Goal: Task Accomplishment & Management: Use online tool/utility

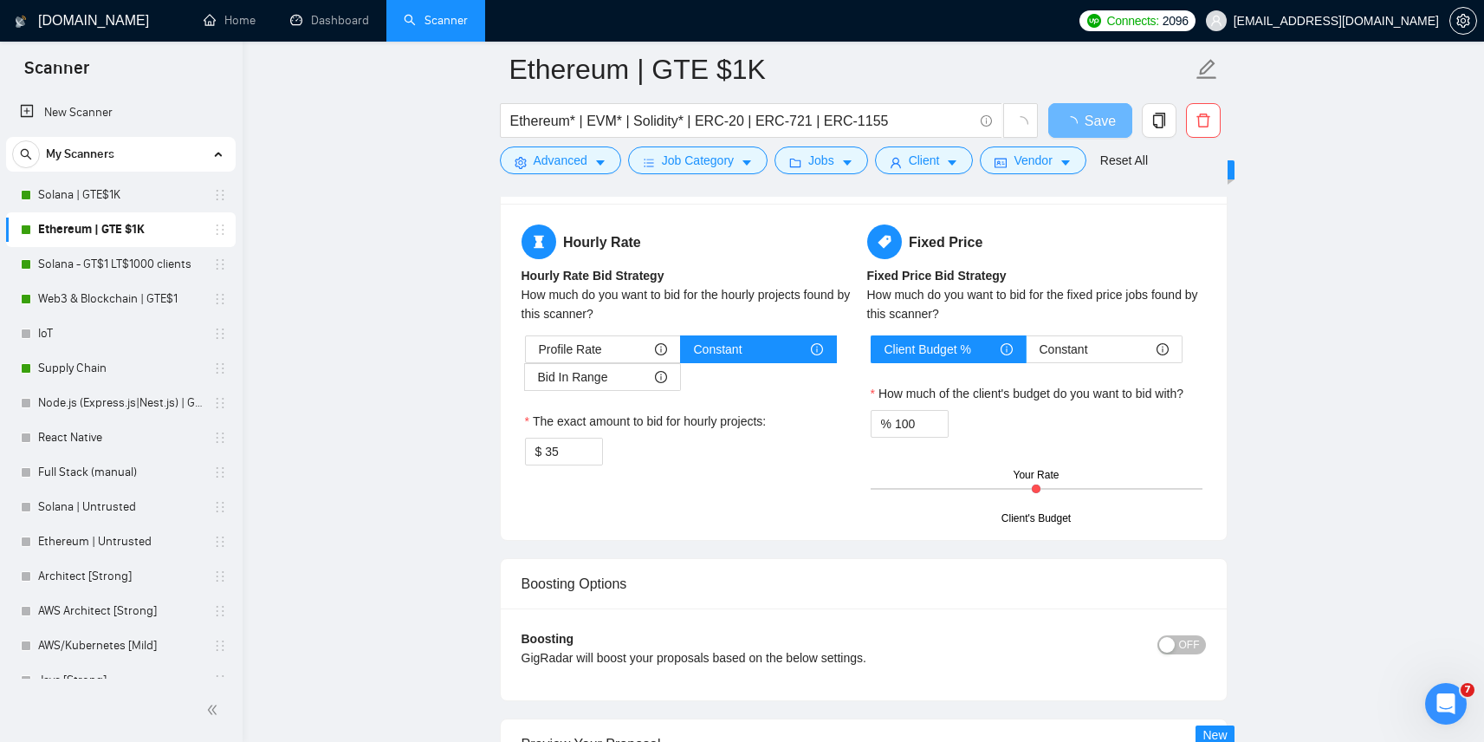
scroll to position [2798, 0]
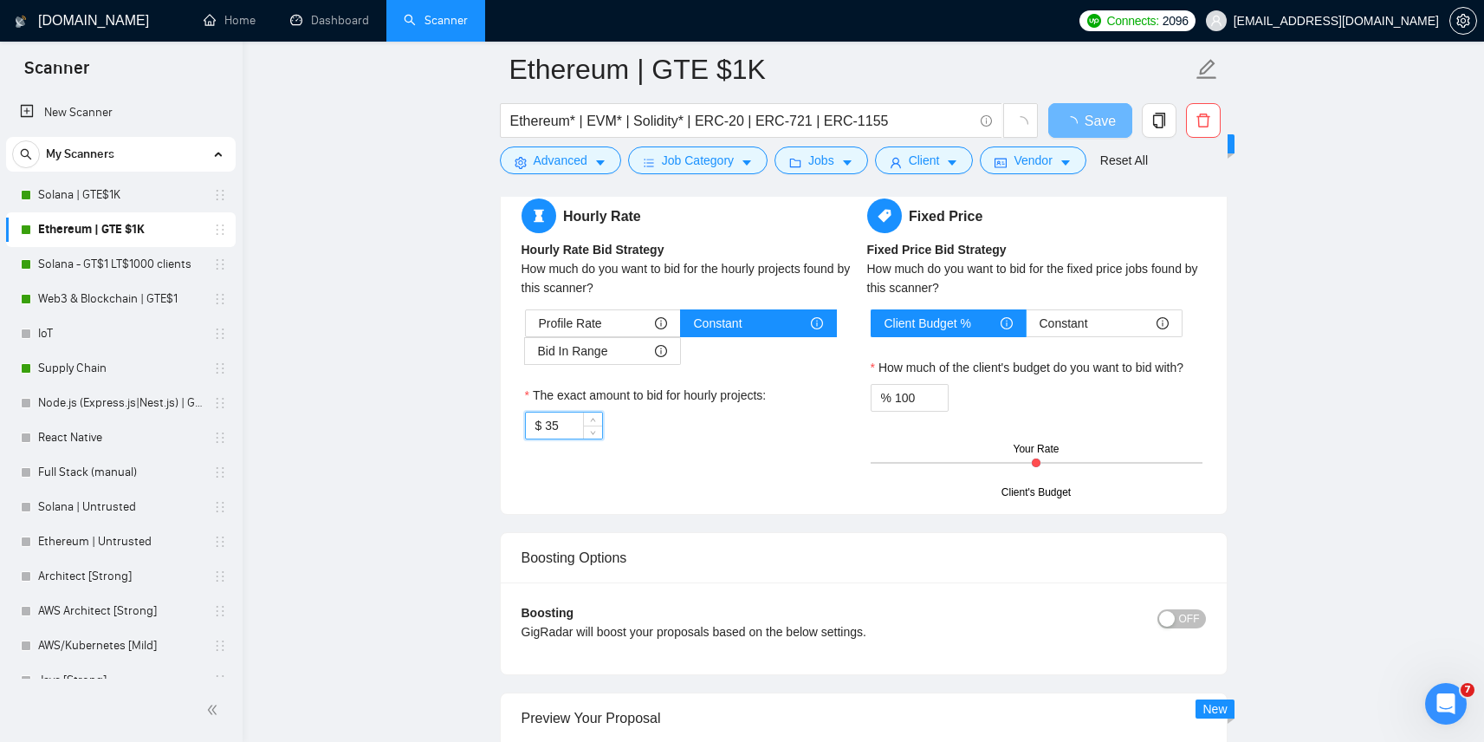
click at [570, 417] on input "35" at bounding box center [573, 425] width 56 height 26
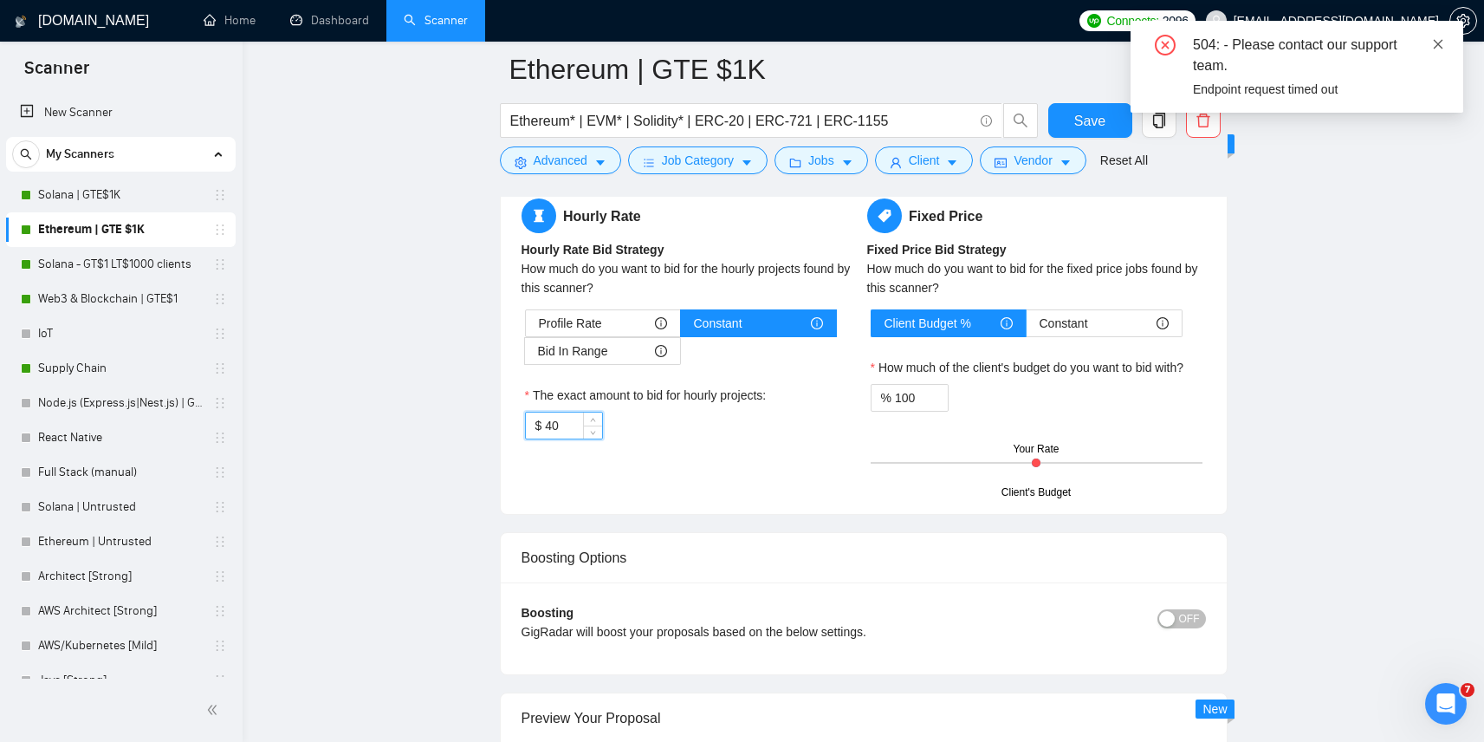
type input "40"
click at [1438, 41] on icon "close" at bounding box center [1438, 44] width 12 height 12
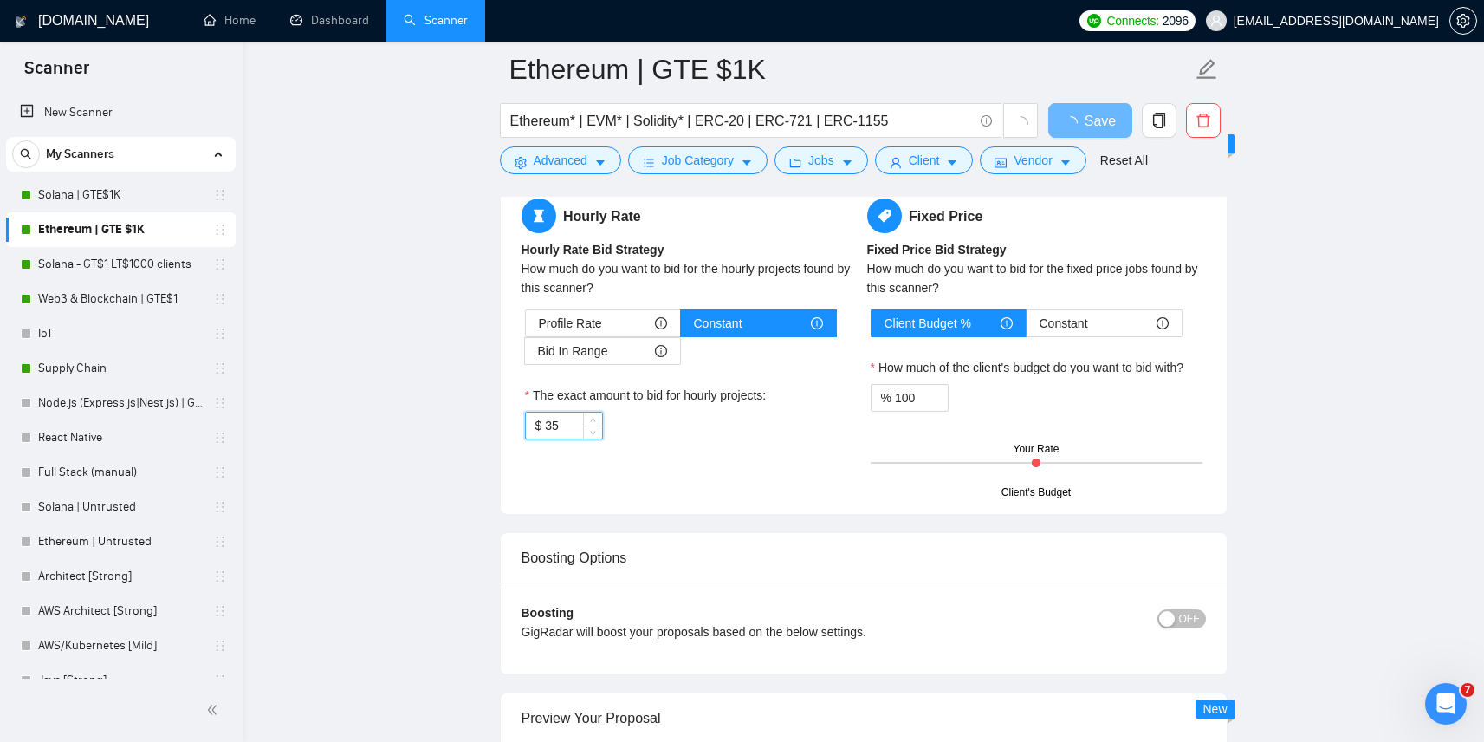
click at [574, 418] on input "35" at bounding box center [573, 425] width 56 height 26
type input "40"
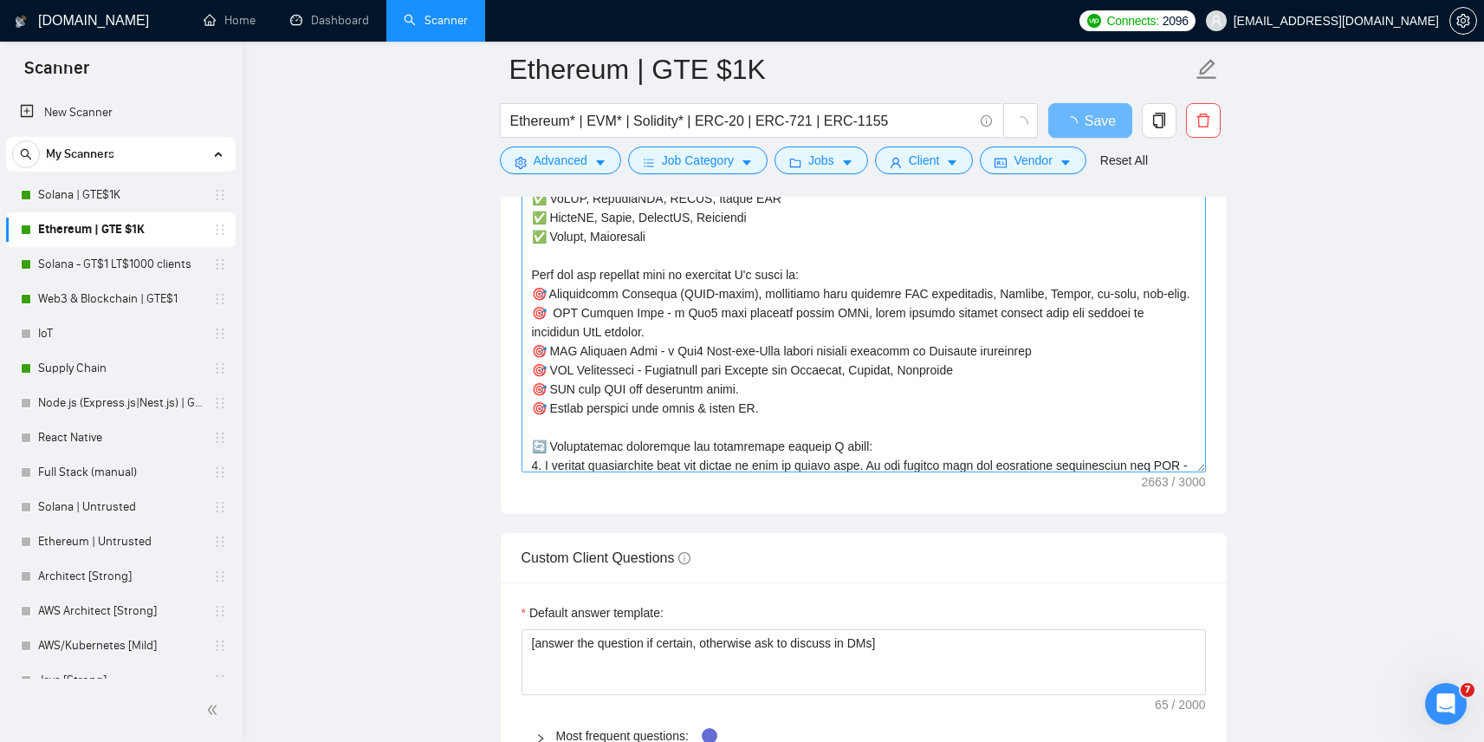
scroll to position [149, 0]
click at [654, 330] on textarea "Cover letter template:" at bounding box center [864, 277] width 684 height 390
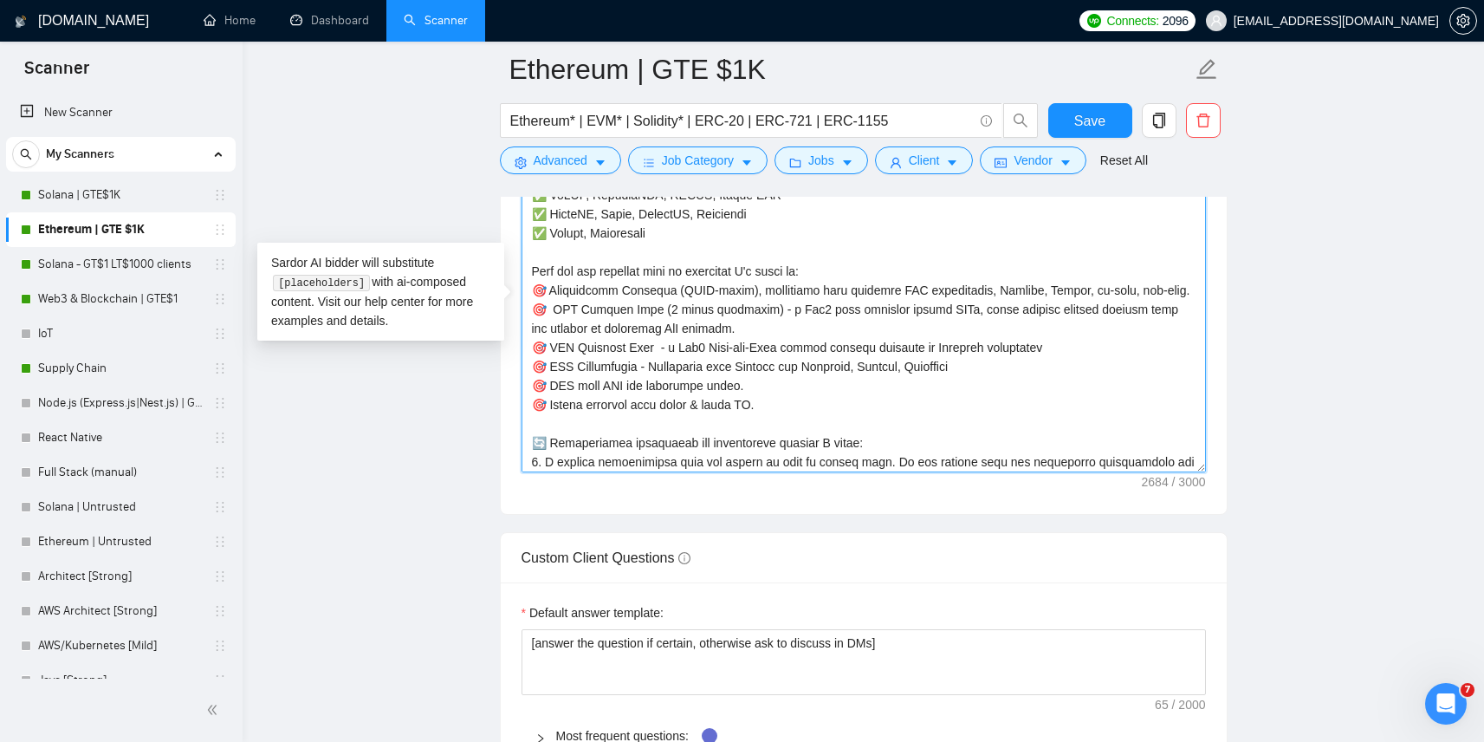
paste textarea "(8 smart contracts)"
click at [664, 349] on textarea "Cover letter template:" at bounding box center [864, 277] width 684 height 390
click at [669, 397] on textarea "Cover letter template:" at bounding box center [864, 277] width 684 height 390
click at [666, 397] on textarea "Cover letter template:" at bounding box center [864, 277] width 684 height 390
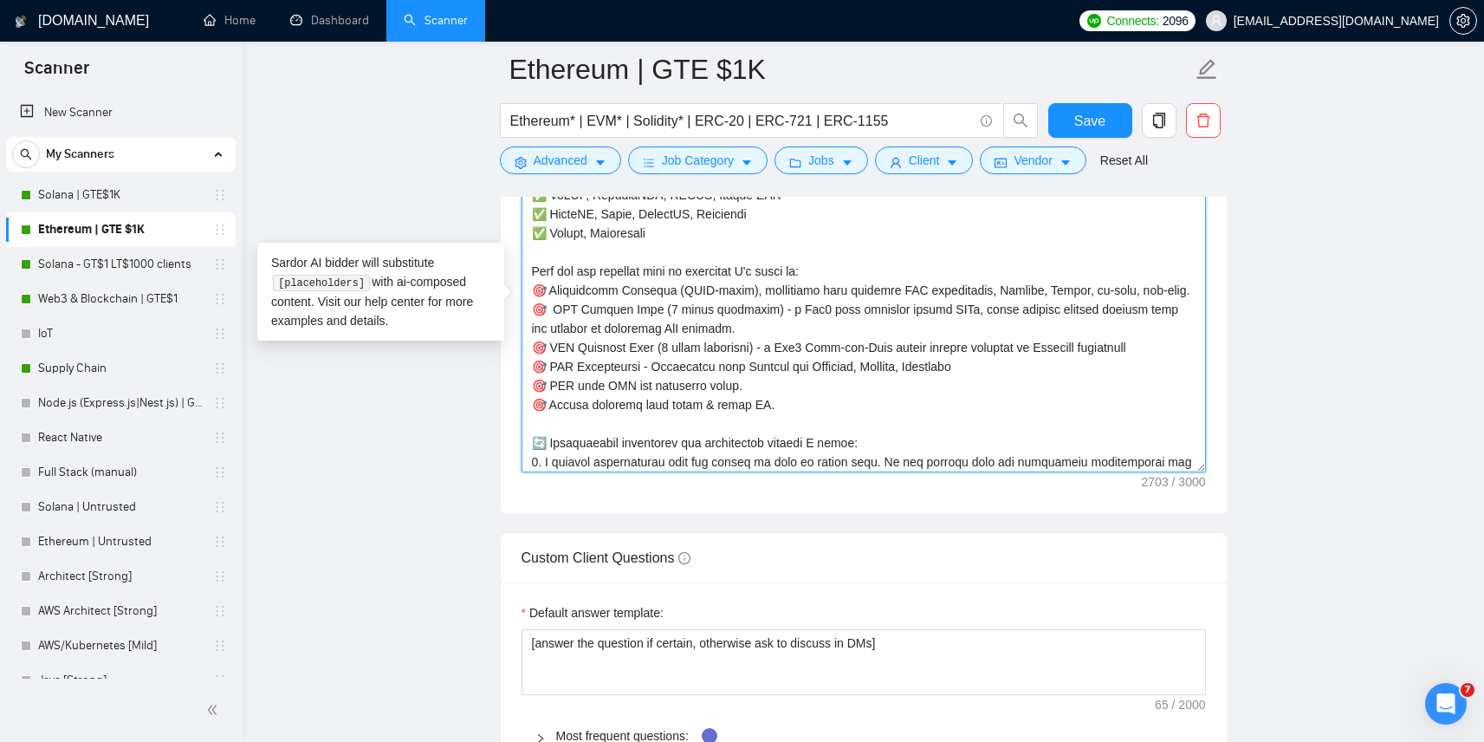
click at [666, 397] on textarea "Cover letter template:" at bounding box center [864, 277] width 684 height 390
click at [726, 432] on textarea "Cover letter template:" at bounding box center [864, 277] width 684 height 390
drag, startPoint x: 805, startPoint y: 431, endPoint x: 968, endPoint y: 430, distance: 162.9
click at [968, 430] on textarea "Cover letter template:" at bounding box center [864, 277] width 684 height 390
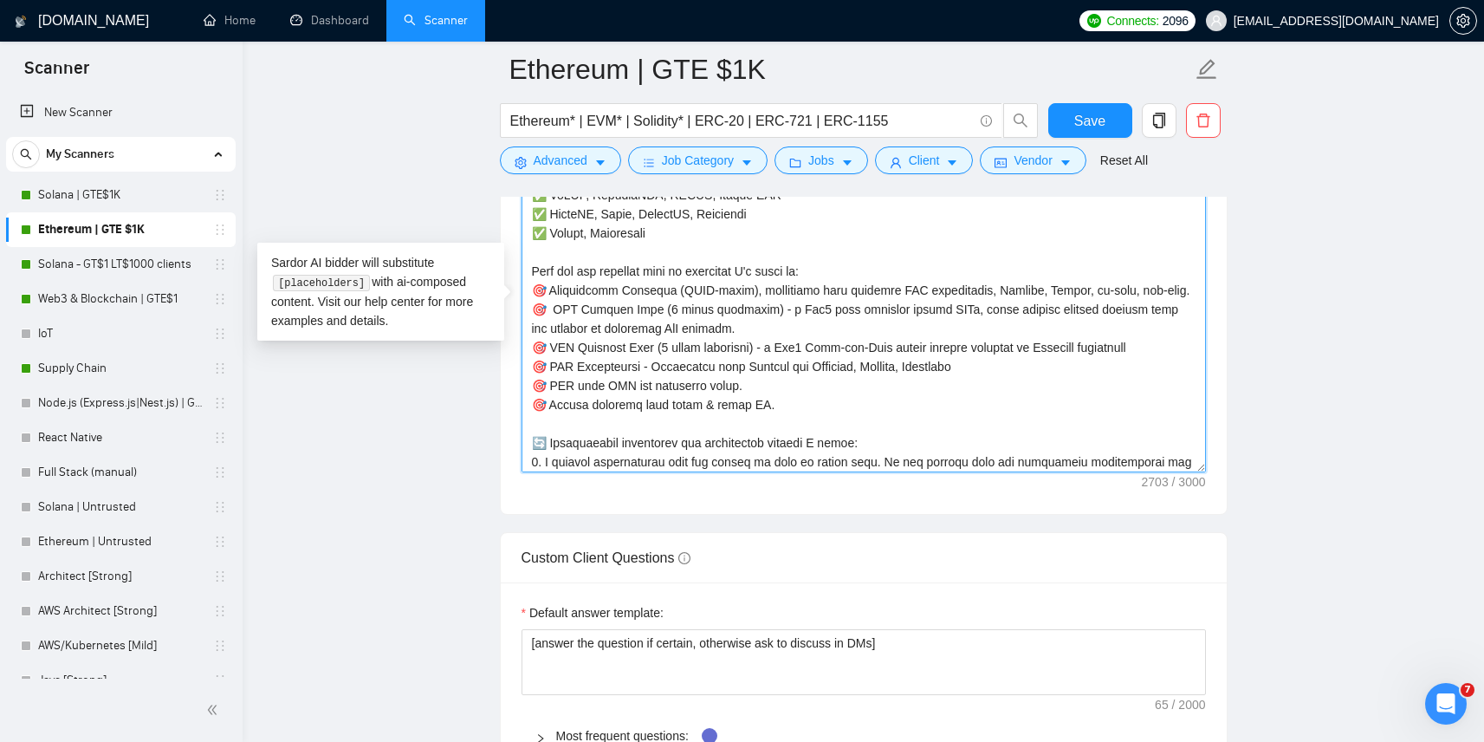
click at [995, 428] on textarea "Cover letter template:" at bounding box center [864, 277] width 684 height 390
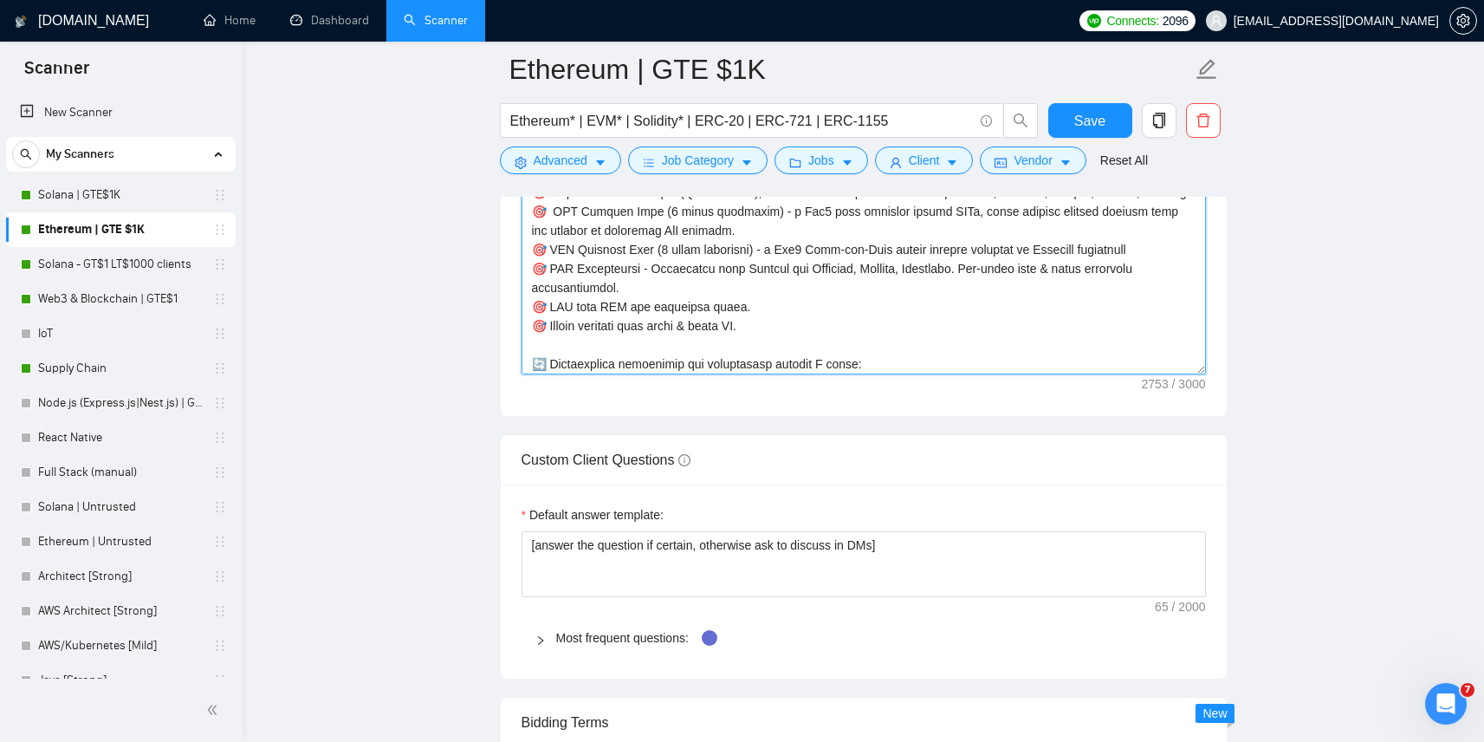
scroll to position [2001, 0]
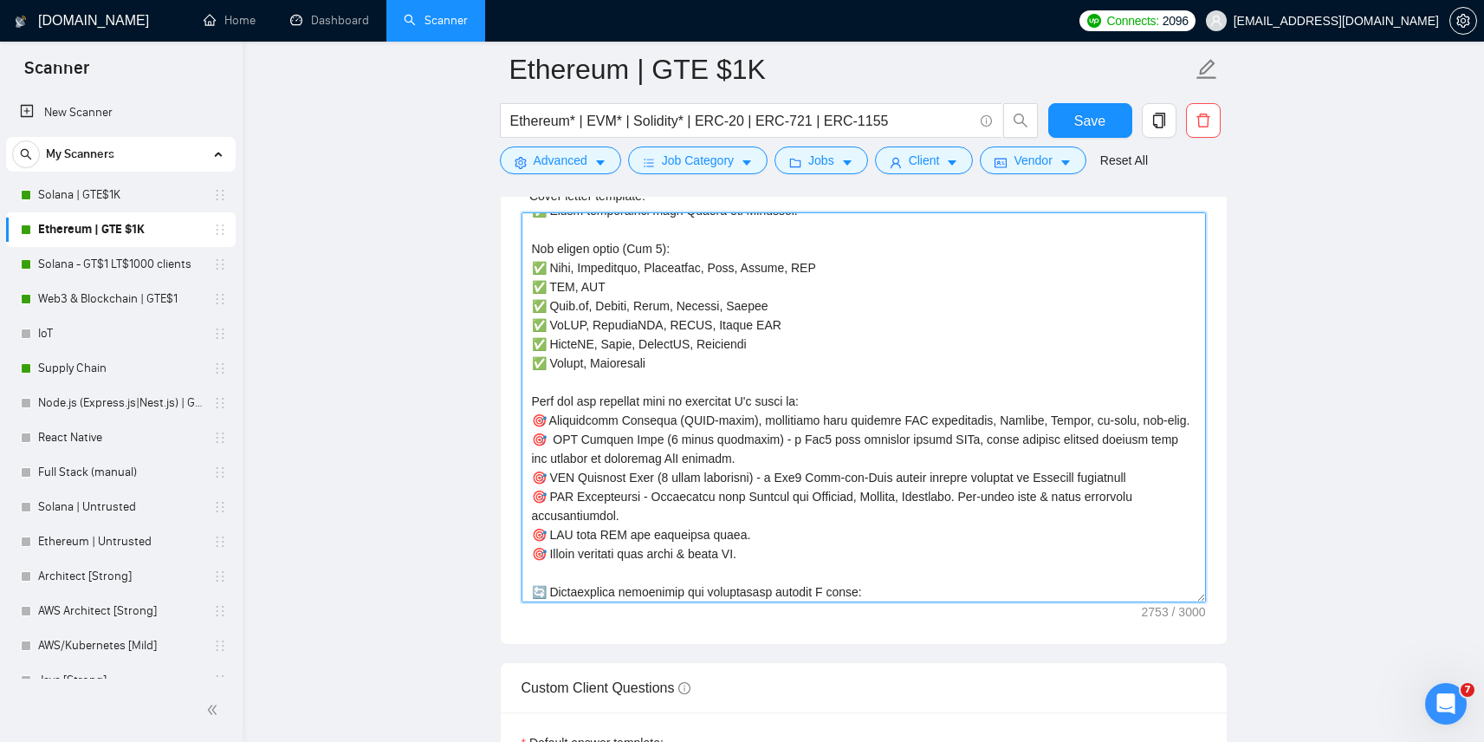
click at [701, 457] on textarea "Cover letter template:" at bounding box center [864, 407] width 684 height 390
click at [647, 557] on textarea "Cover letter template:" at bounding box center [864, 407] width 684 height 390
click at [674, 437] on textarea "Cover letter template:" at bounding box center [864, 407] width 684 height 390
click at [673, 459] on textarea "Cover letter template:" at bounding box center [864, 407] width 684 height 390
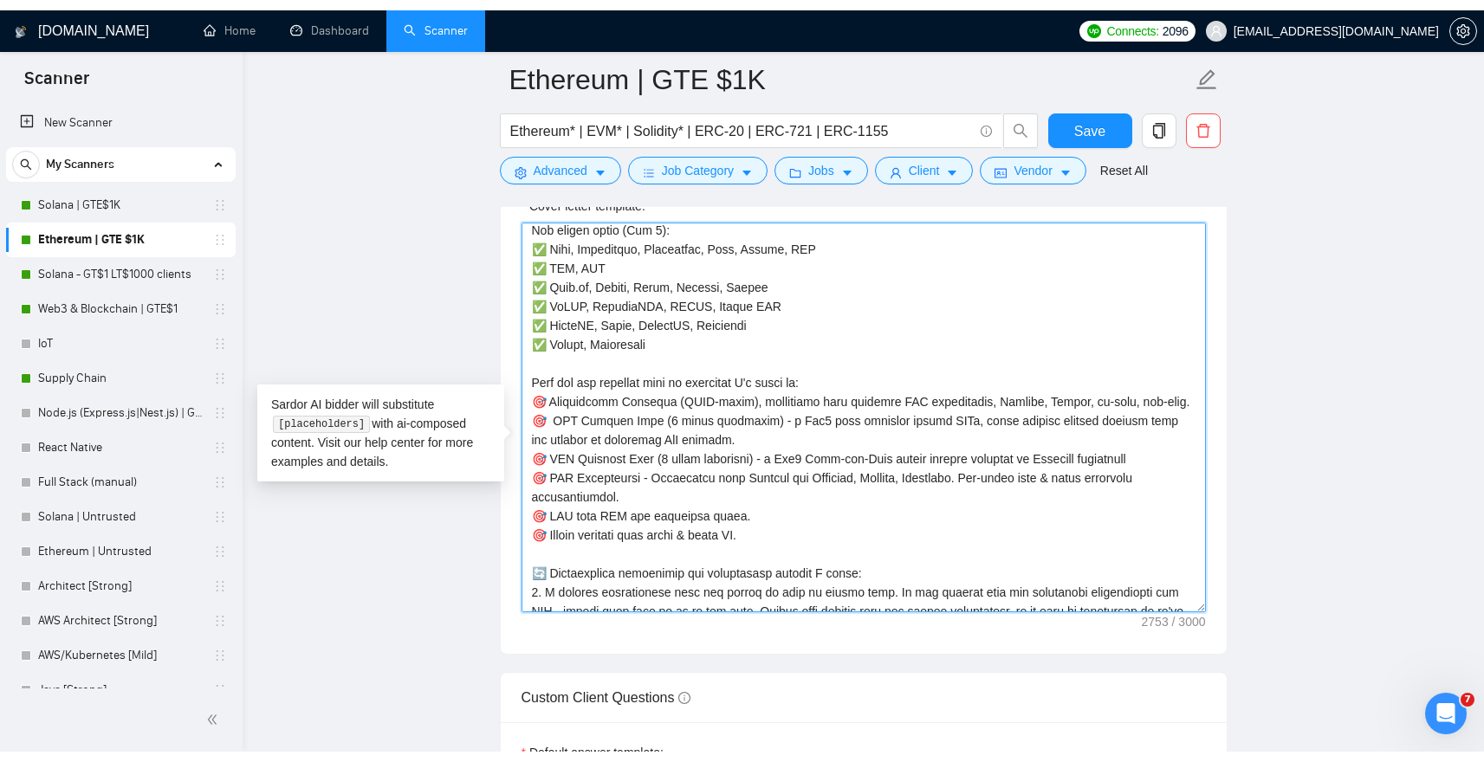
scroll to position [181, 0]
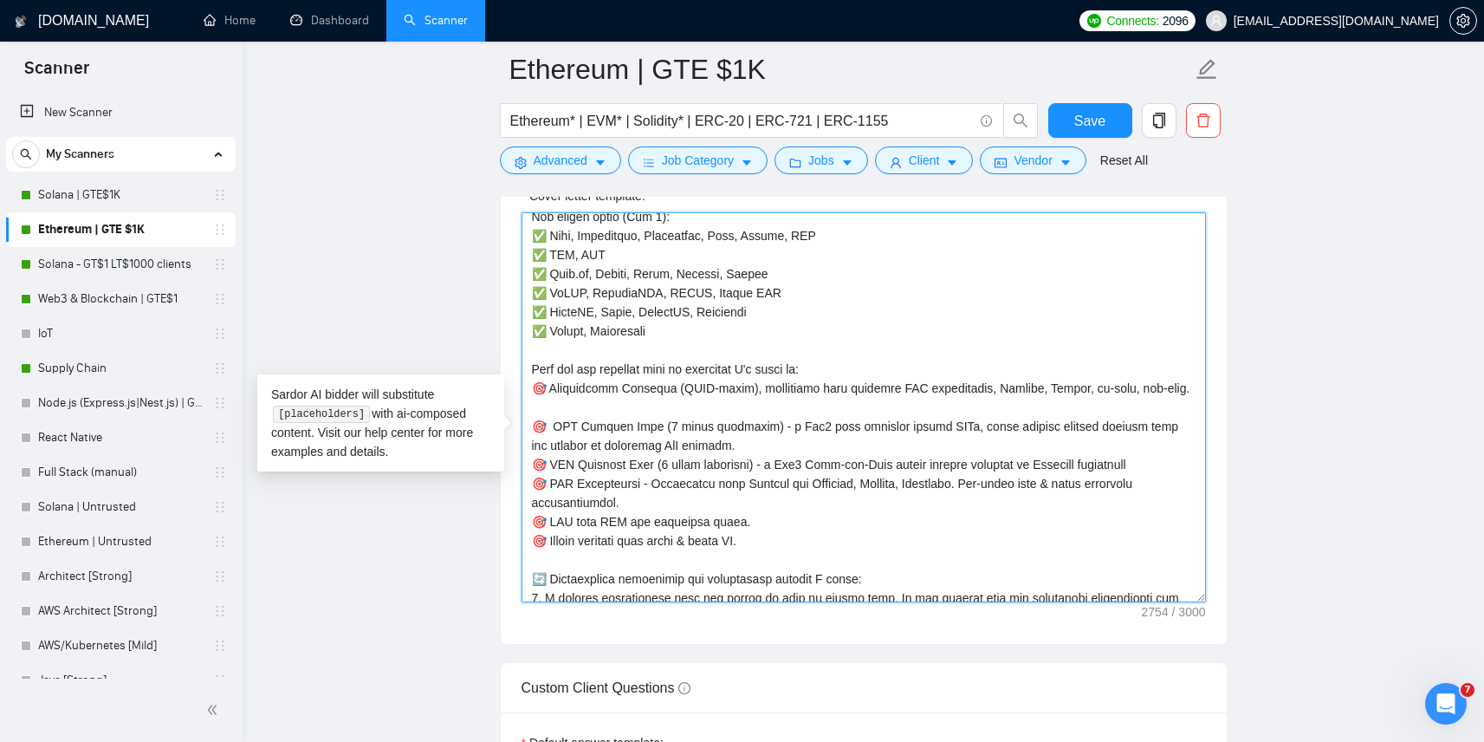
paste textarea "🎯"
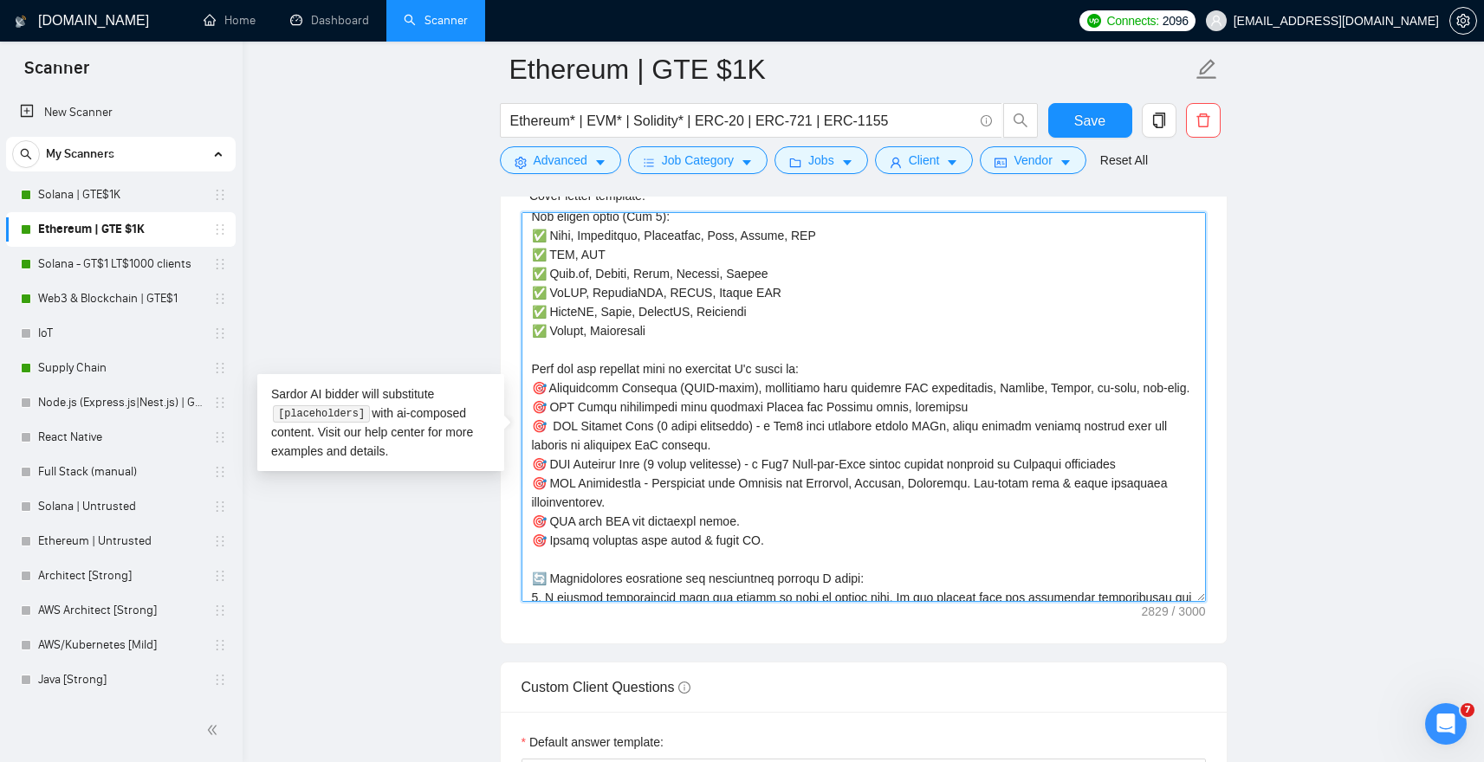
click at [749, 454] on textarea "Cover letter template:" at bounding box center [864, 407] width 684 height 390
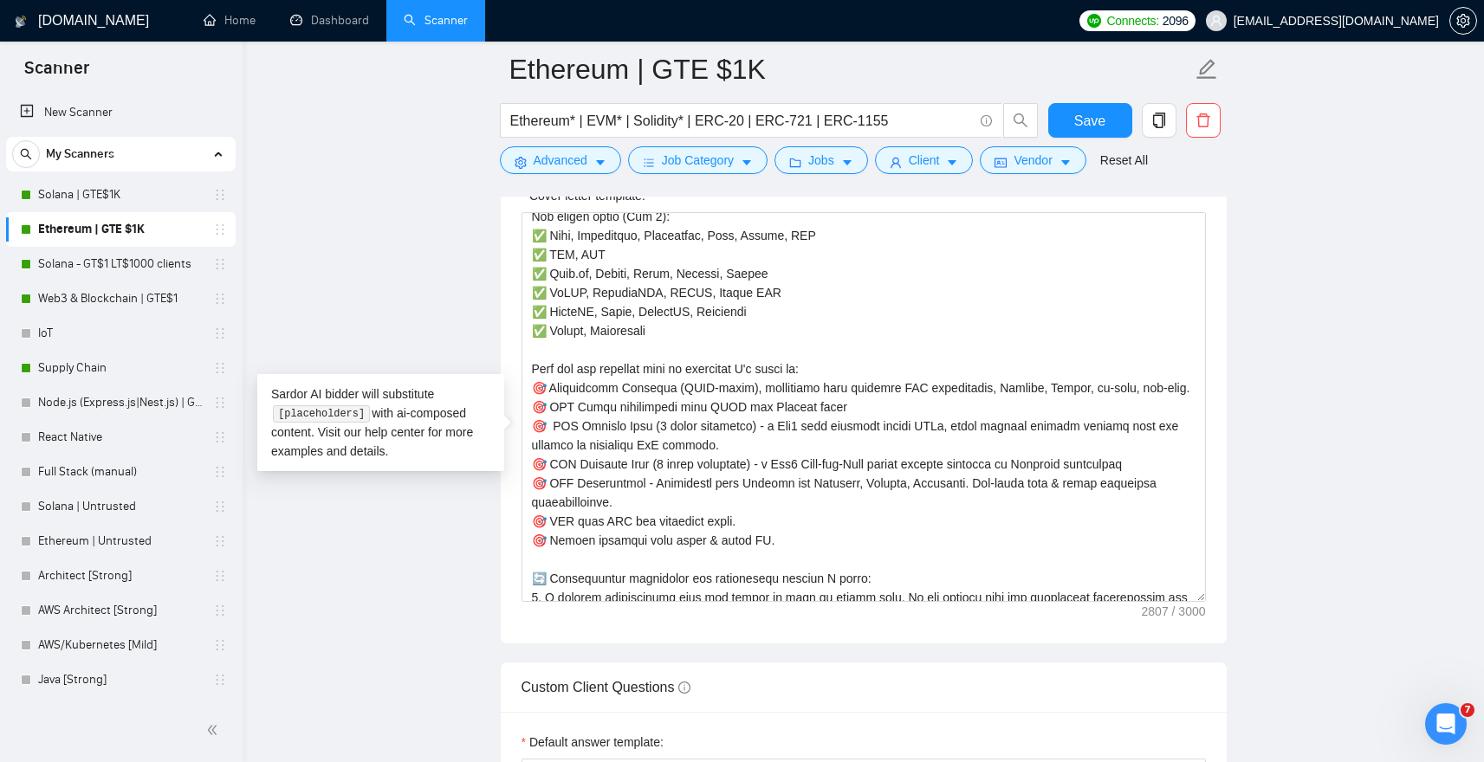
click at [418, 269] on main "Ethereum | GTE $1K Ethereum* | EVM* | Solidity* | ERC-20 | ERC-721 | ERC-1155 S…" at bounding box center [863, 539] width 1186 height 4942
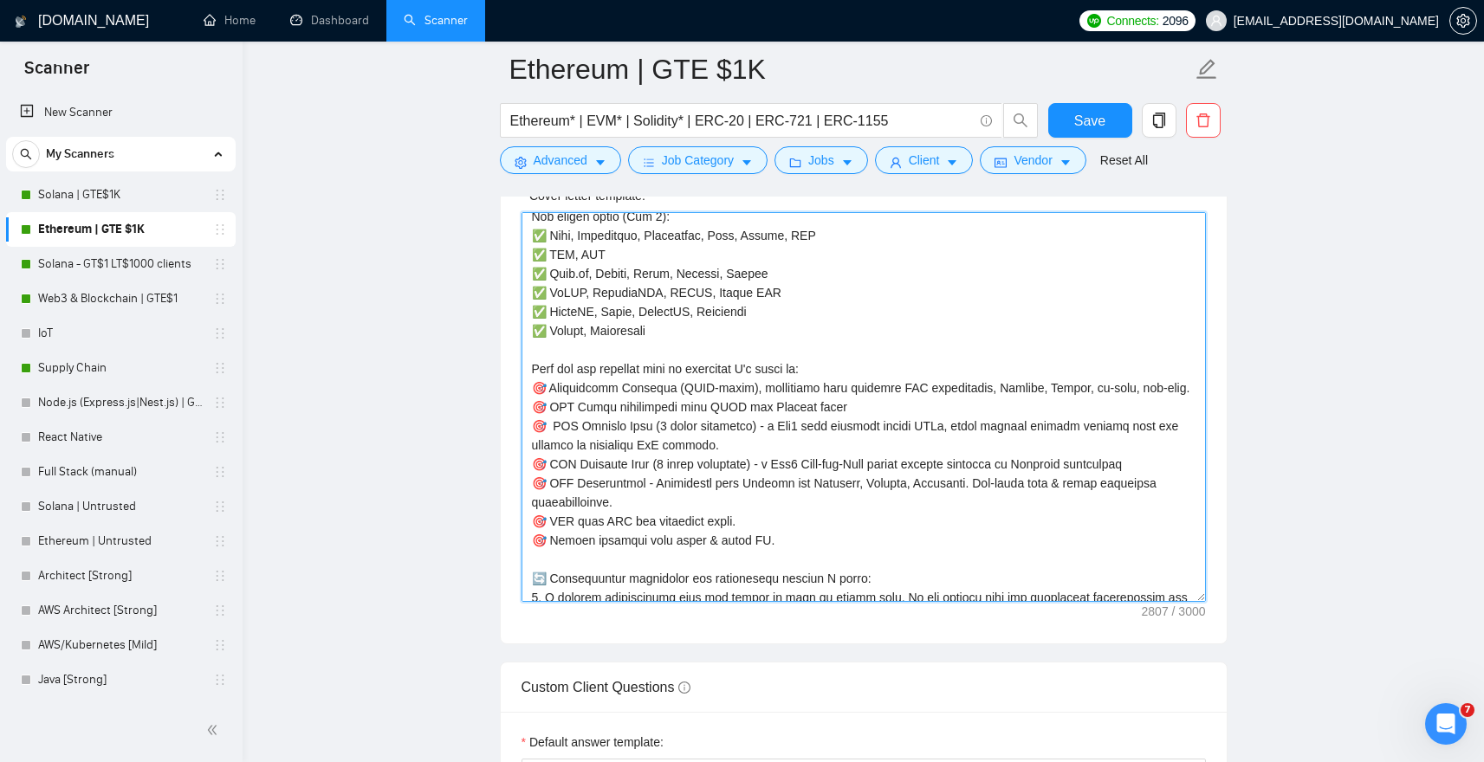
click at [551, 455] on textarea "Cover letter template:" at bounding box center [864, 407] width 684 height 390
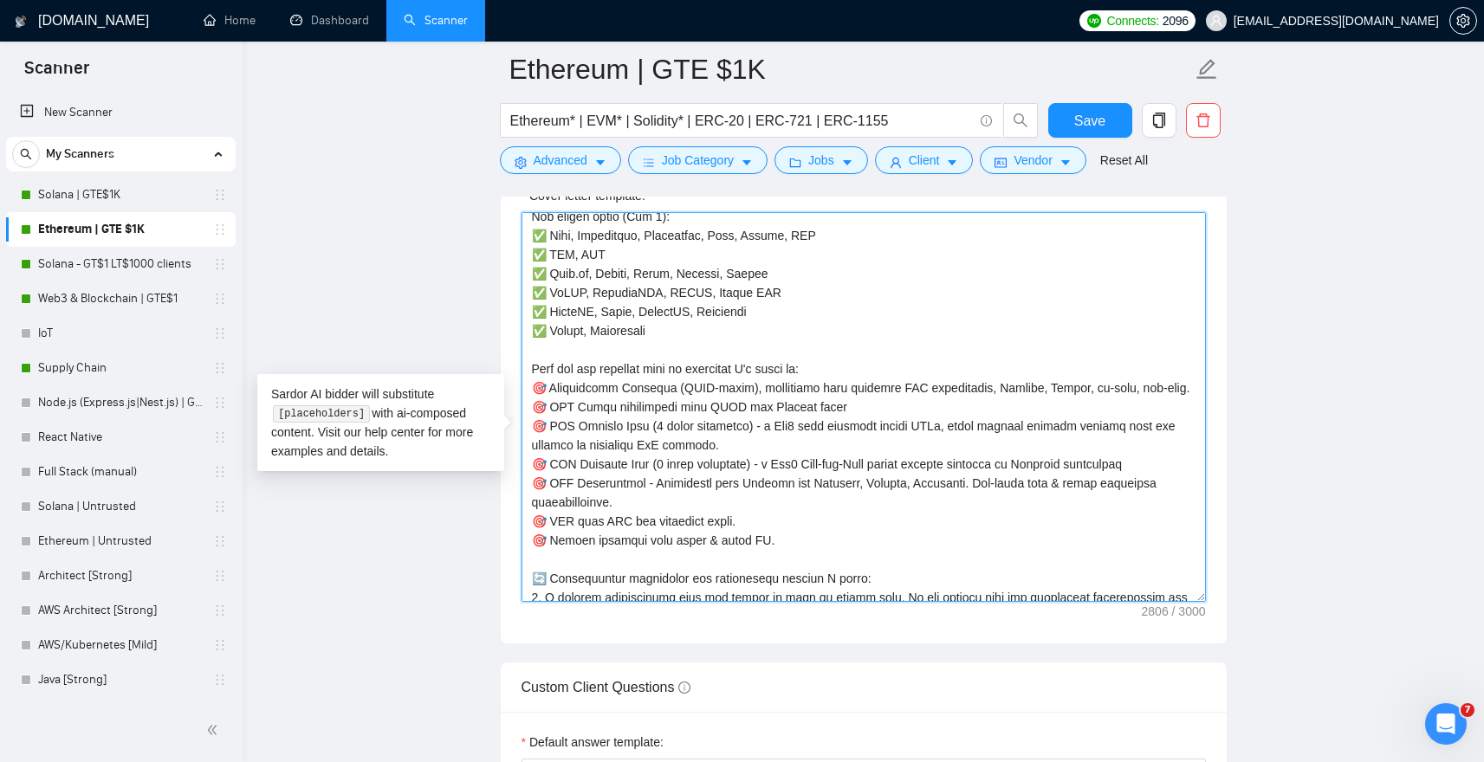
click at [587, 412] on textarea "Cover letter template:" at bounding box center [864, 407] width 684 height 390
type textarea "Loremipsu! Do sita co Adip. [Eli sed doeiu tempor, inc Utlabor et doloremagnaal…"
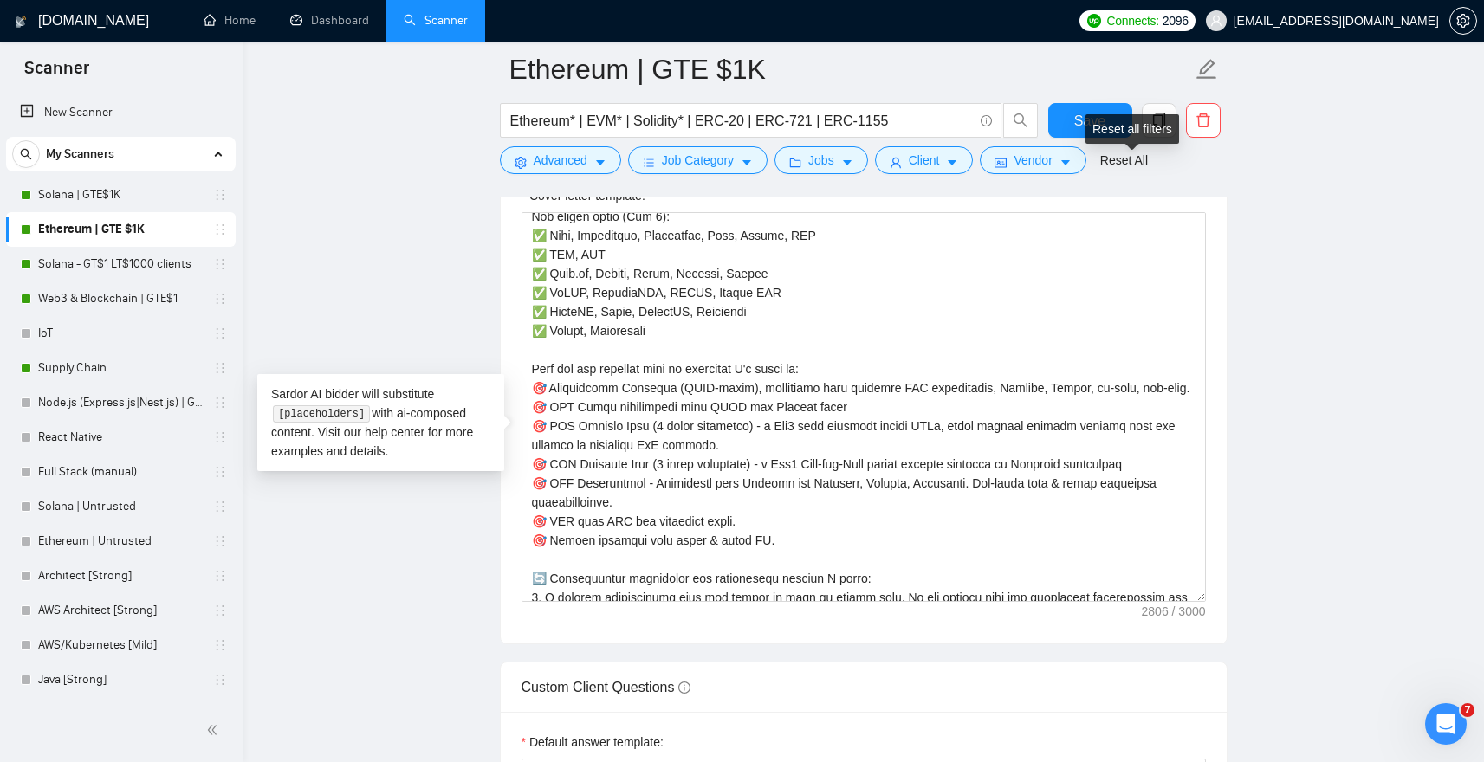
click at [1115, 126] on div "Reset all filters" at bounding box center [1133, 128] width 94 height 29
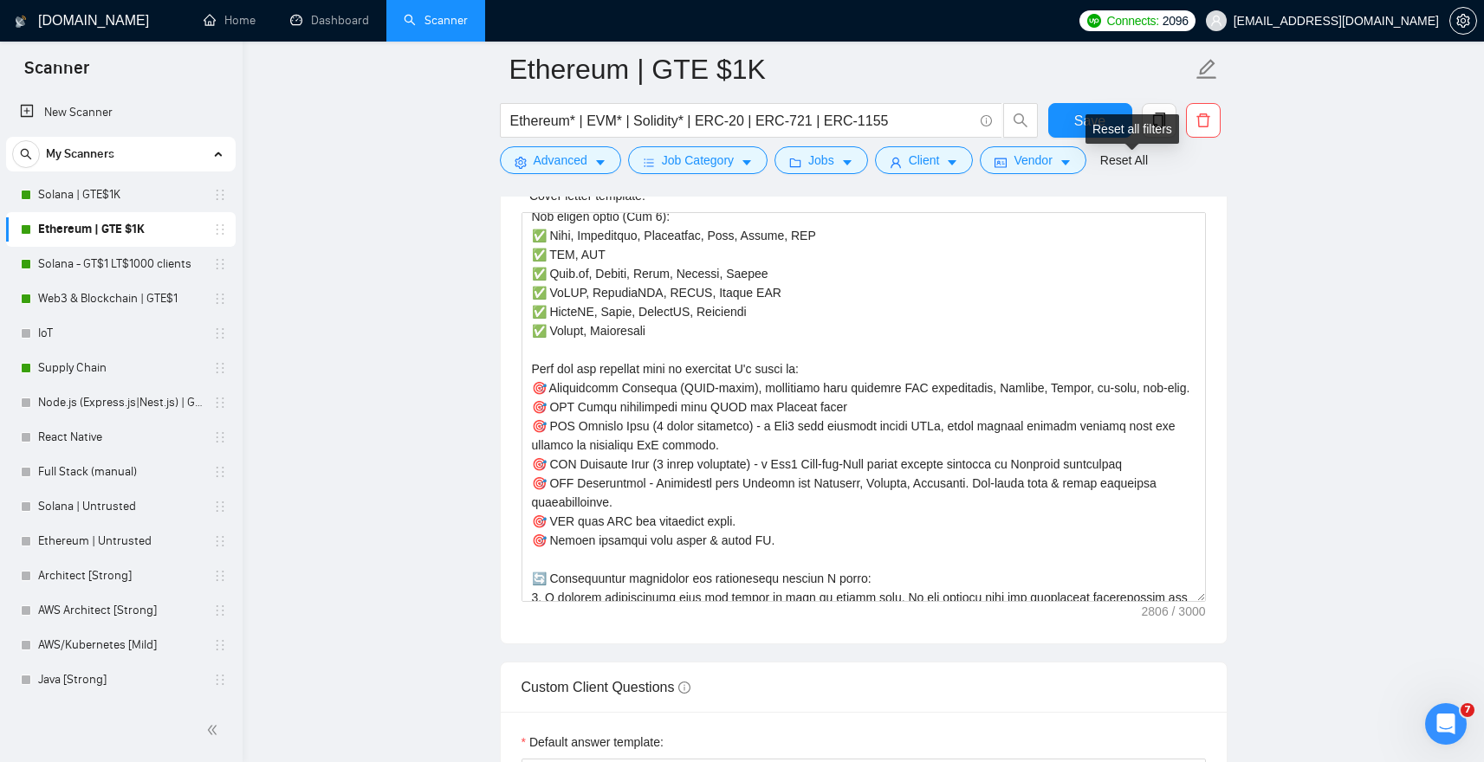
click at [1089, 114] on div "Reset all filters" at bounding box center [1133, 128] width 94 height 29
click at [1073, 116] on button "Save" at bounding box center [1090, 120] width 84 height 35
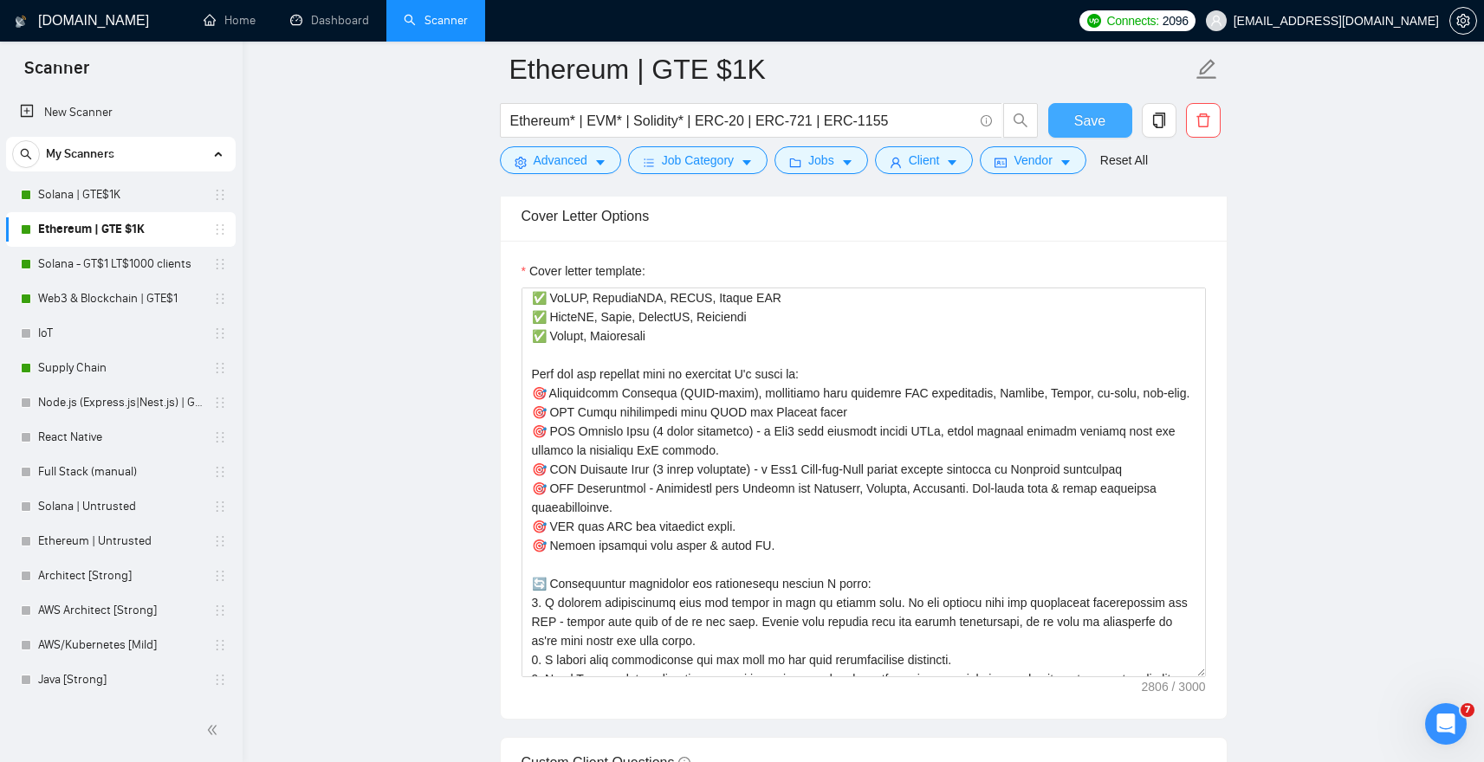
scroll to position [1975, 0]
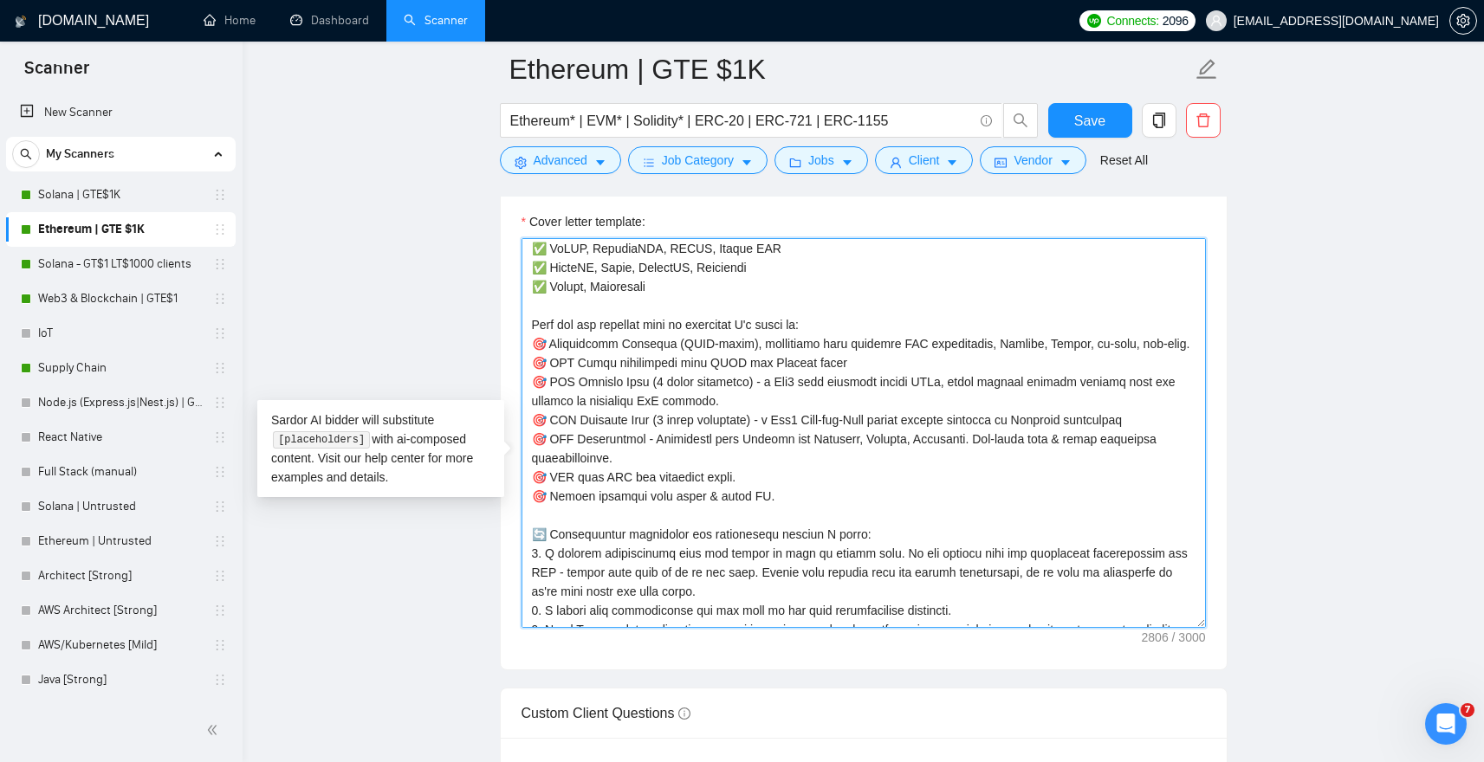
drag, startPoint x: 527, startPoint y: 351, endPoint x: 768, endPoint y: 559, distance: 318.8
click at [768, 559] on textarea "Cover letter template:" at bounding box center [864, 433] width 684 height 390
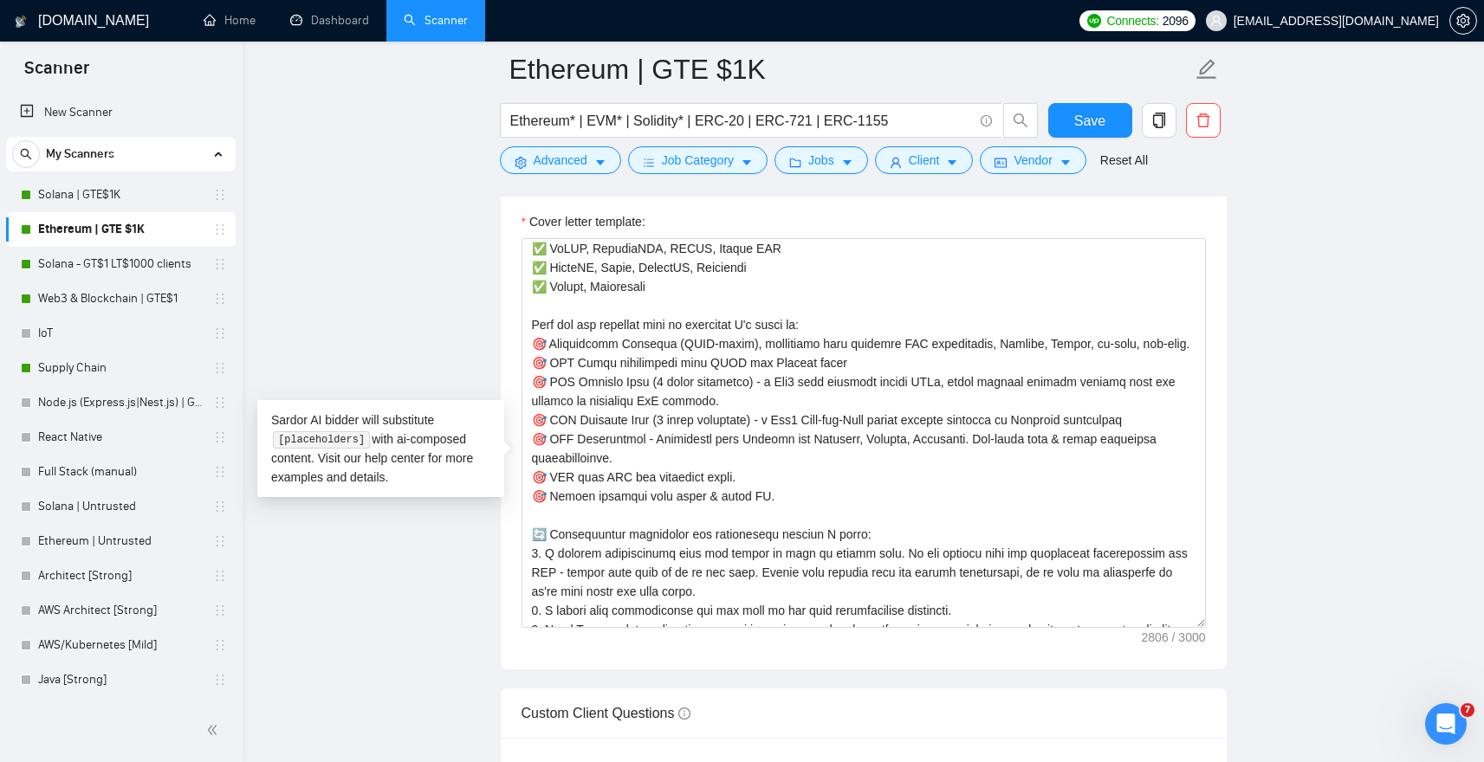
click at [455, 237] on main "Ethereum | GTE $1K Ethereum* | EVM* | Solidity* | ERC-20 | ERC-721 | ERC-1155 S…" at bounding box center [863, 565] width 1186 height 4942
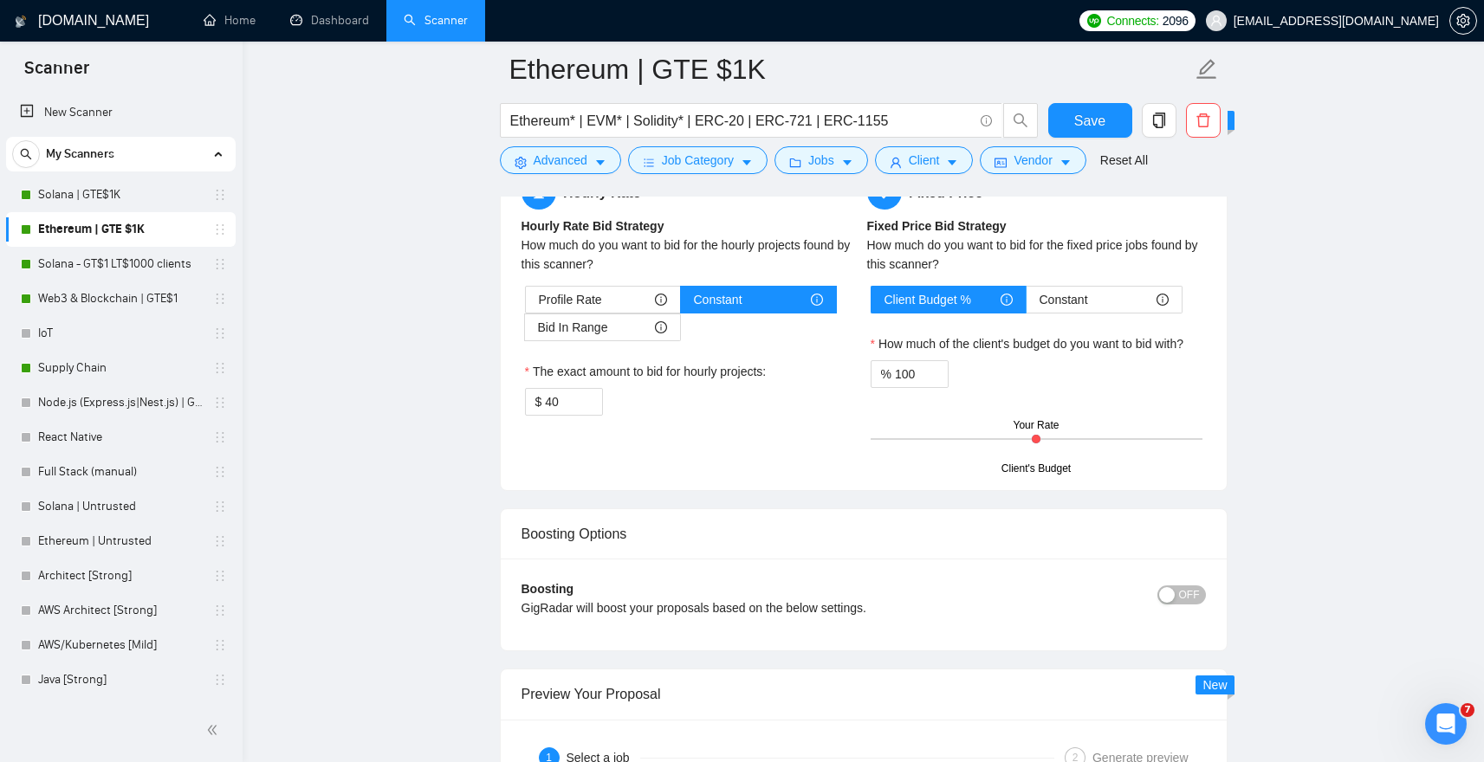
scroll to position [2849, 0]
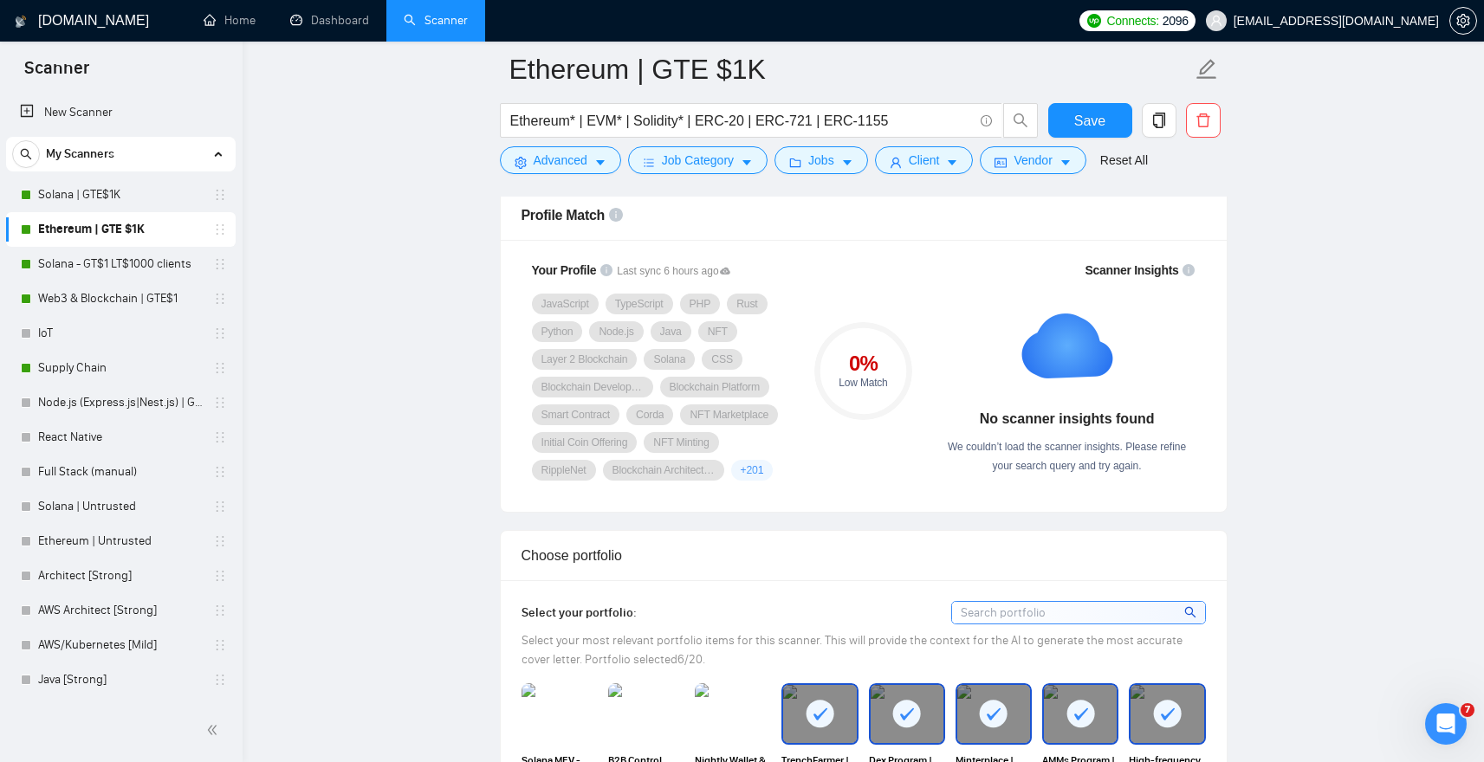
scroll to position [1008, 0]
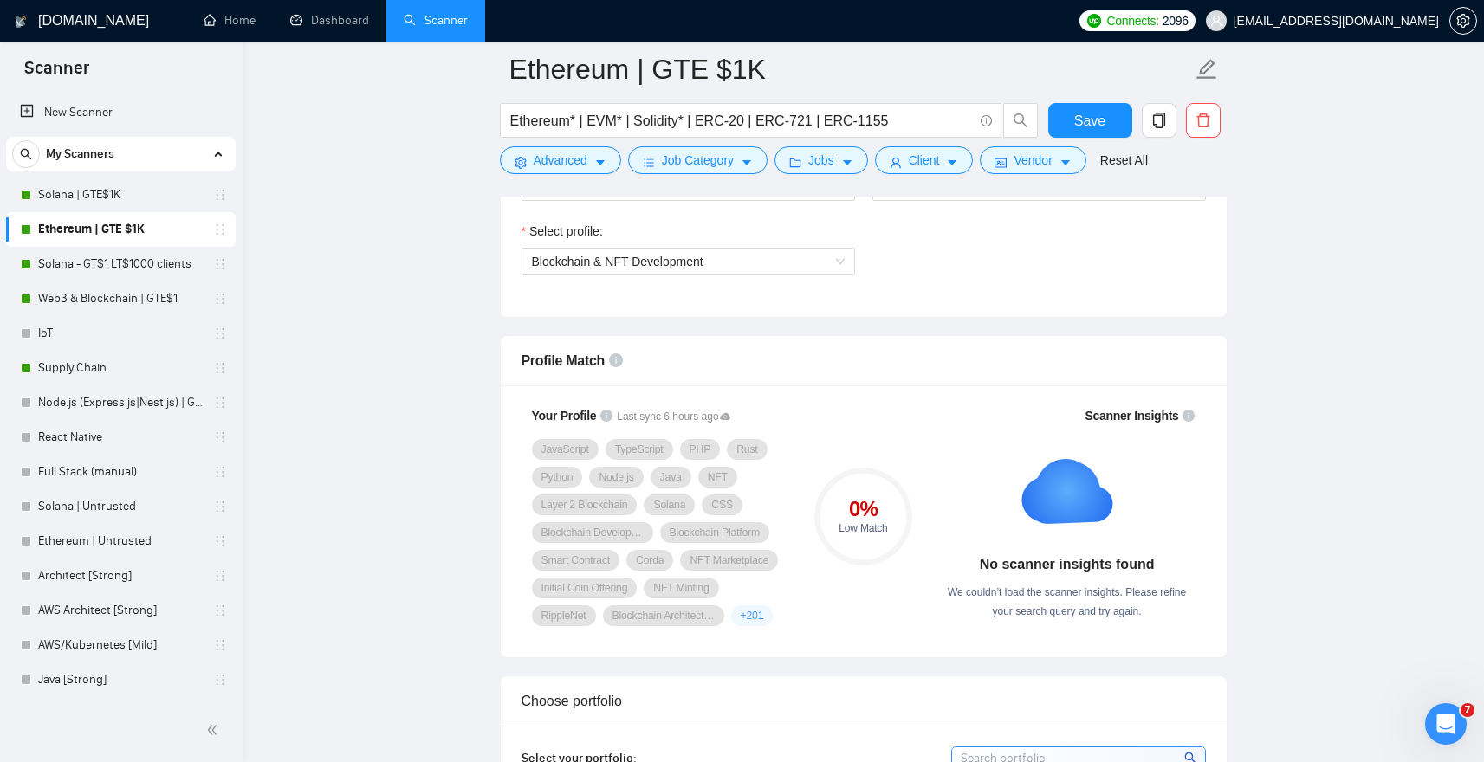
scroll to position [988, 0]
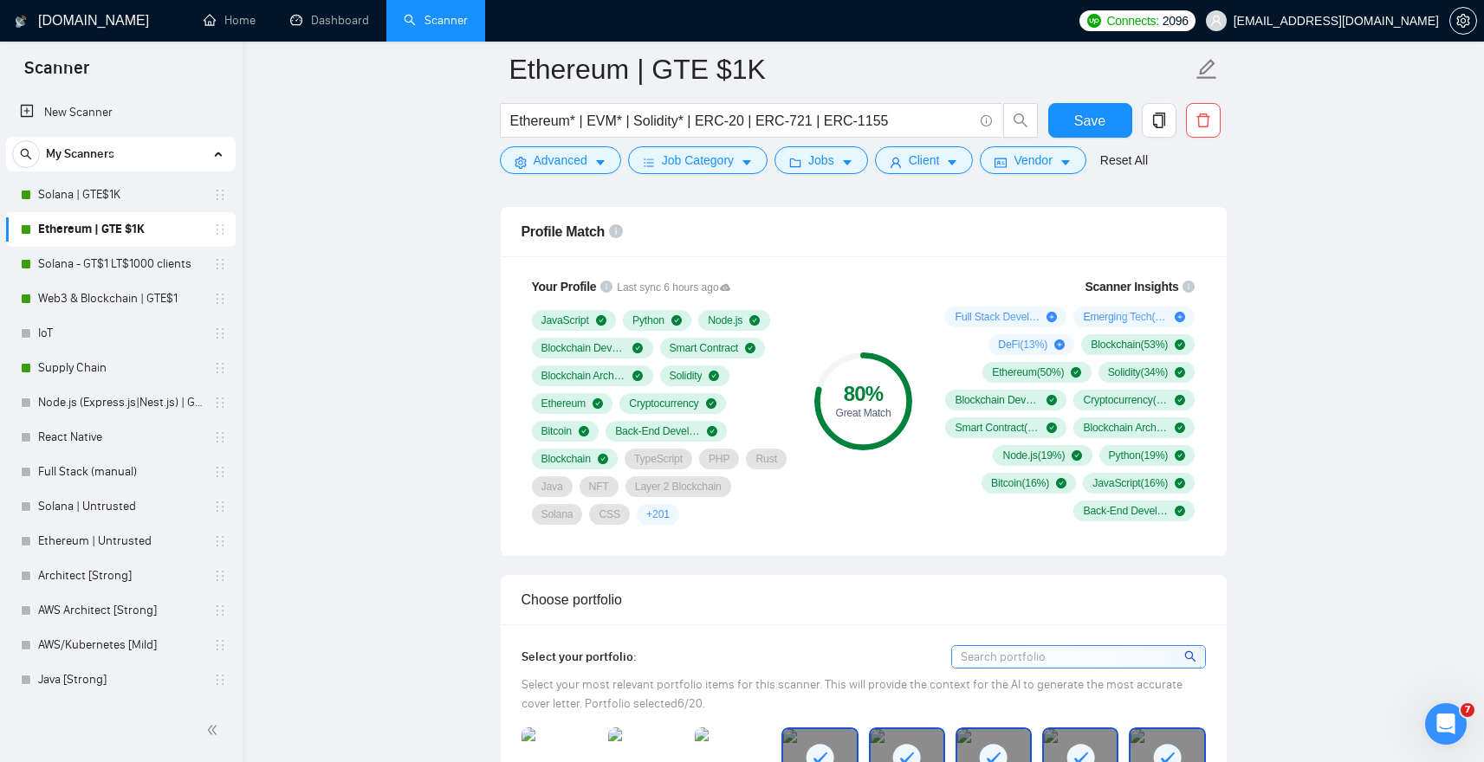
scroll to position [1117, 0]
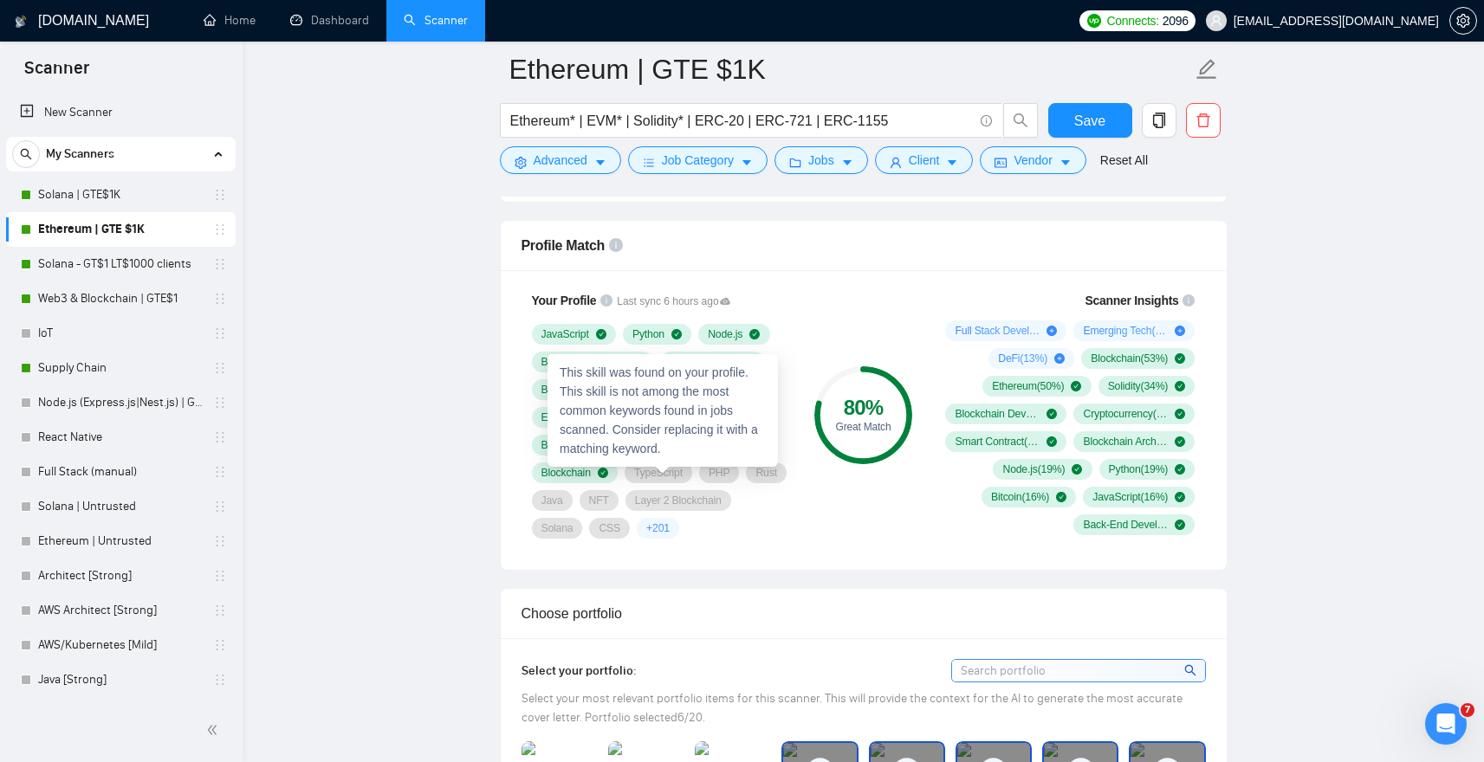
scroll to position [1095, 0]
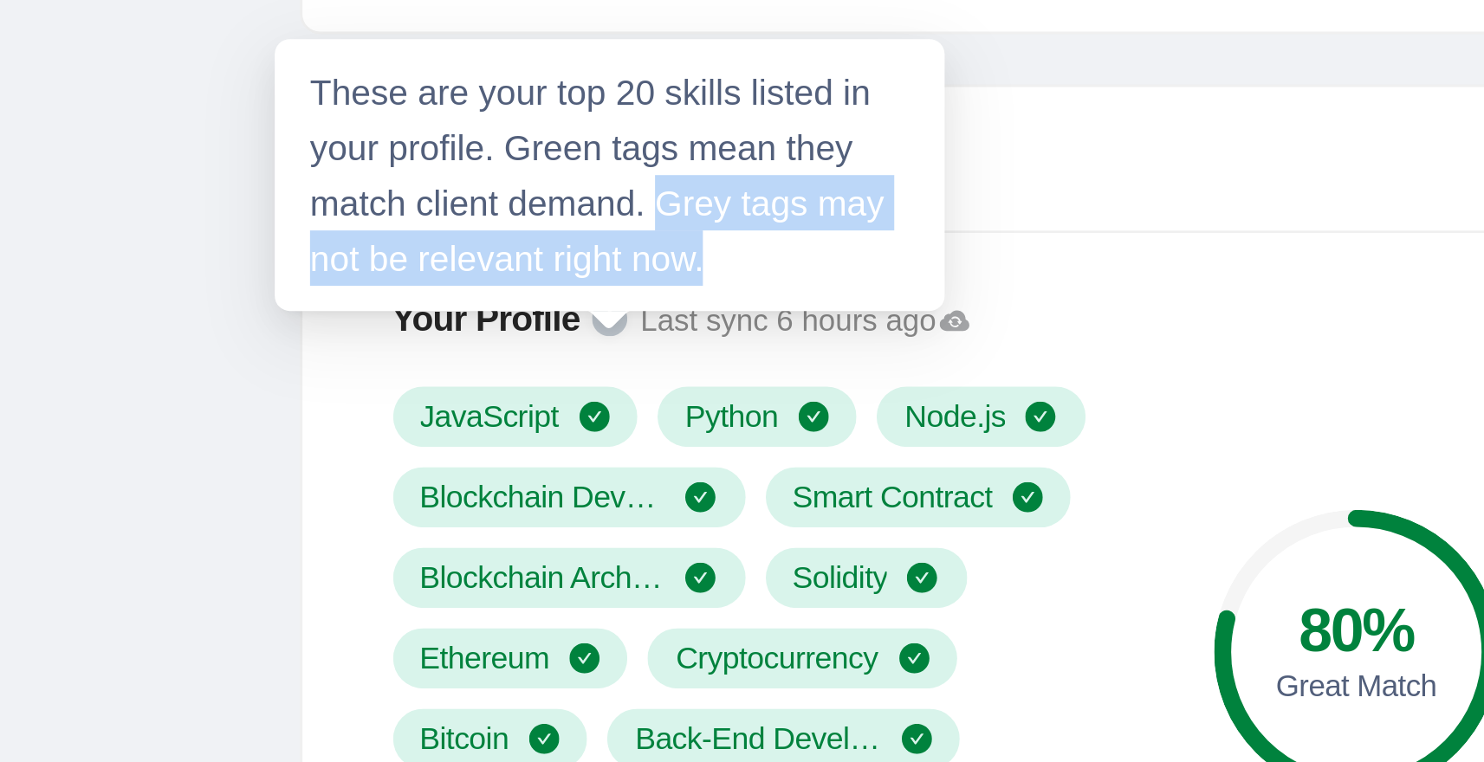
drag, startPoint x: 626, startPoint y: 270, endPoint x: 651, endPoint y: 291, distance: 31.9
click at [651, 291] on div "These are your top 20 skills listed in your profile. Green tags mean they match…" at bounding box center [606, 261] width 230 height 94
copy div "Grey tags may not be relevant right now."
